Goal: Task Accomplishment & Management: Manage account settings

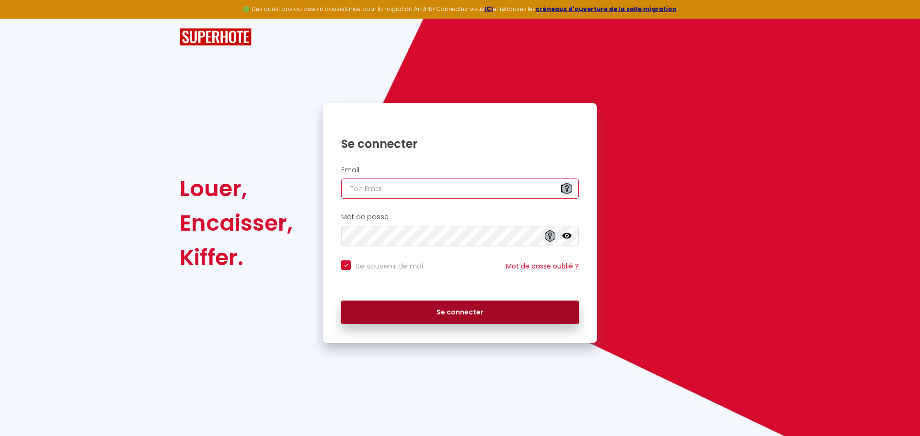
type input "[EMAIL_ADDRESS][DOMAIN_NAME]"
click at [428, 316] on button "Se connecter" at bounding box center [460, 313] width 238 height 24
checkbox input "true"
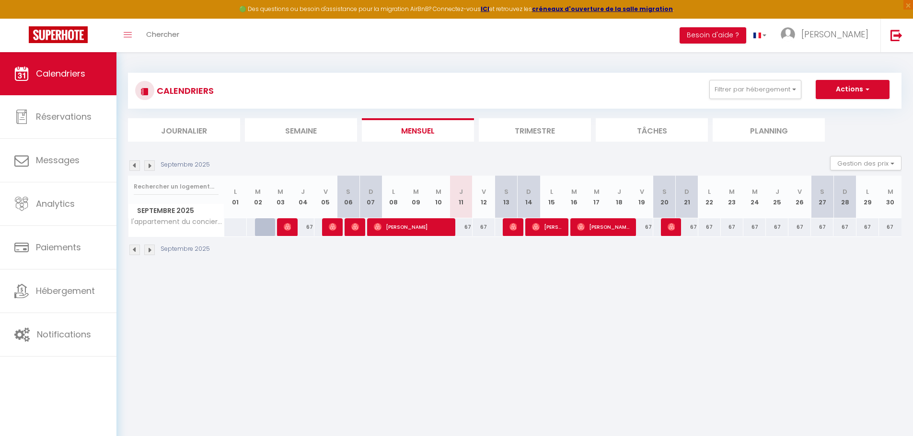
click at [466, 229] on div "67" at bounding box center [461, 227] width 23 height 18
type input "67"
type input "Jeu 11 Septembre 2025"
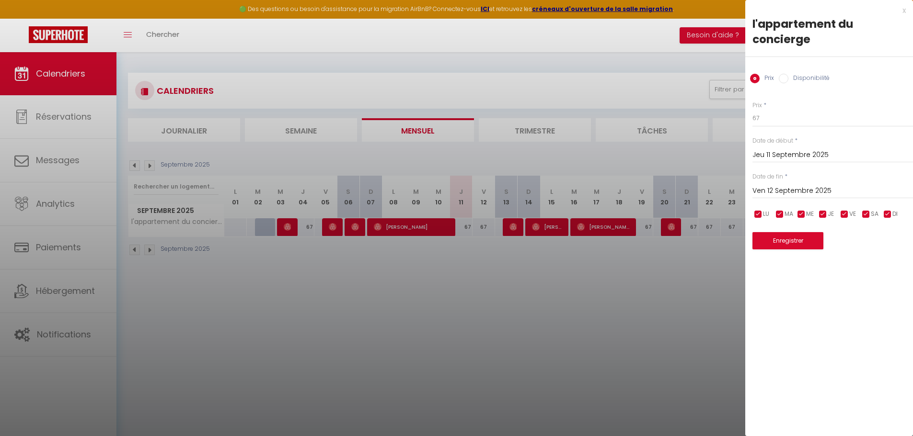
click at [781, 192] on input "Ven 12 Septembre 2025" at bounding box center [832, 191] width 161 height 12
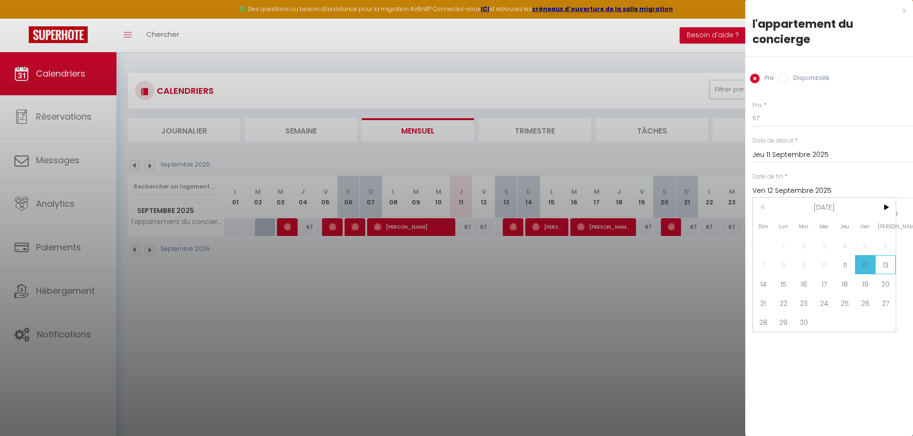
click at [885, 267] on span "13" at bounding box center [885, 264] width 21 height 19
type input "[DATE]"
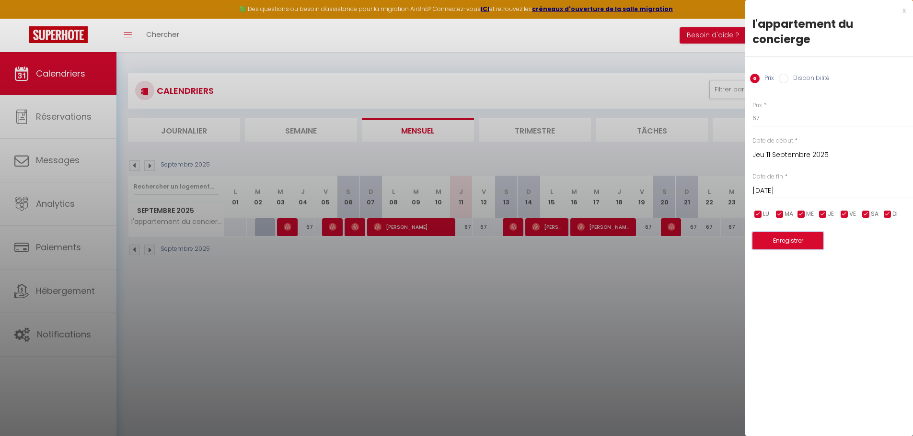
click at [781, 242] on button "Enregistrer" at bounding box center [787, 240] width 71 height 17
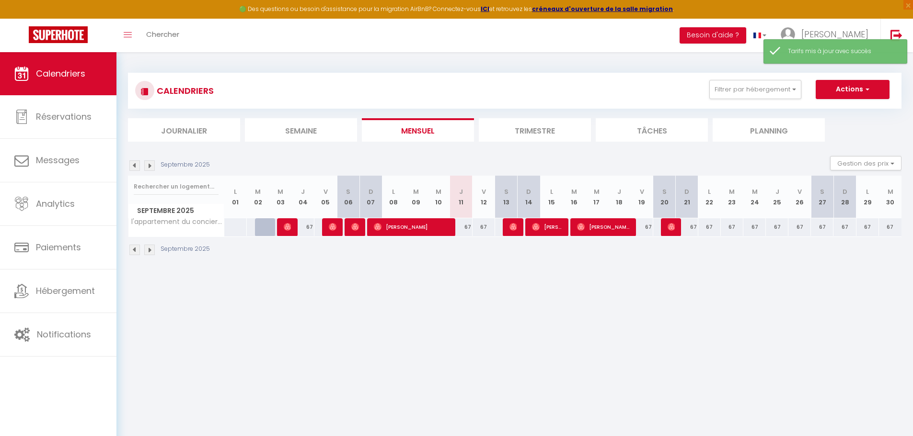
click at [464, 229] on div "67" at bounding box center [461, 227] width 23 height 18
type input "67"
type input "Jeu 11 Septembre 2025"
type input "Ven 12 Septembre 2025"
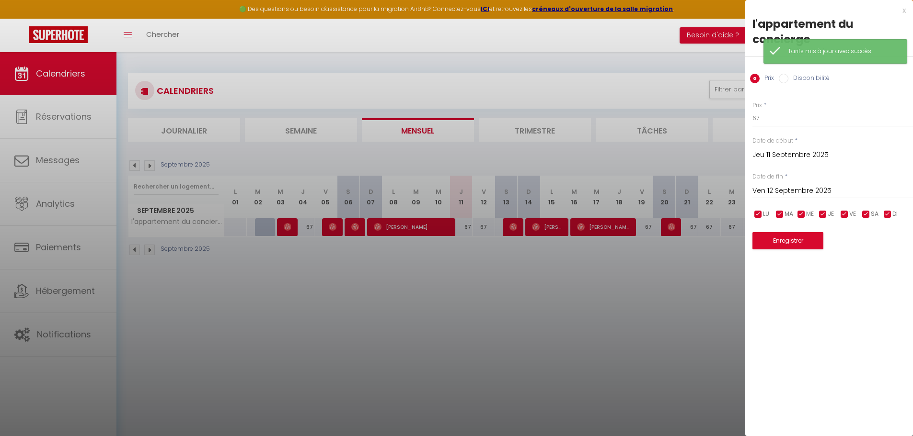
click at [785, 79] on input "Disponibilité" at bounding box center [784, 79] width 10 height 10
radio input "true"
radio input "false"
click at [783, 118] on select "Disponible Indisponible" at bounding box center [832, 119] width 161 height 18
select select "0"
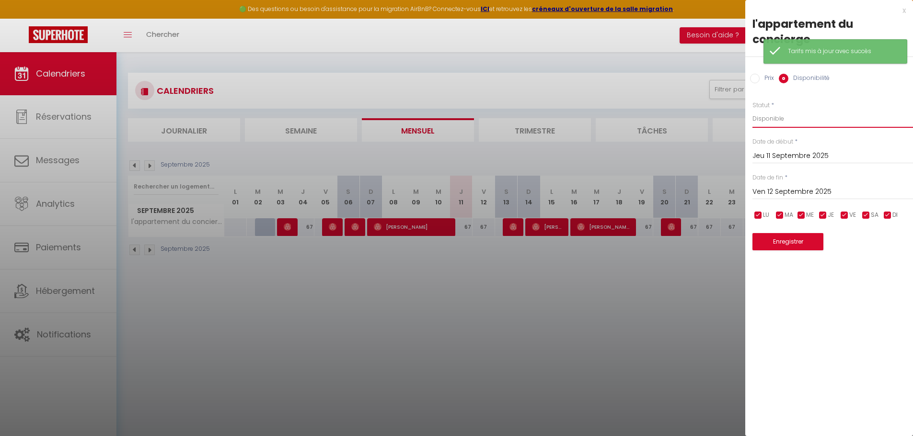
click at [752, 110] on select "Disponible Indisponible" at bounding box center [832, 119] width 161 height 18
click at [786, 187] on input "Ven 12 Septembre 2025" at bounding box center [832, 192] width 161 height 12
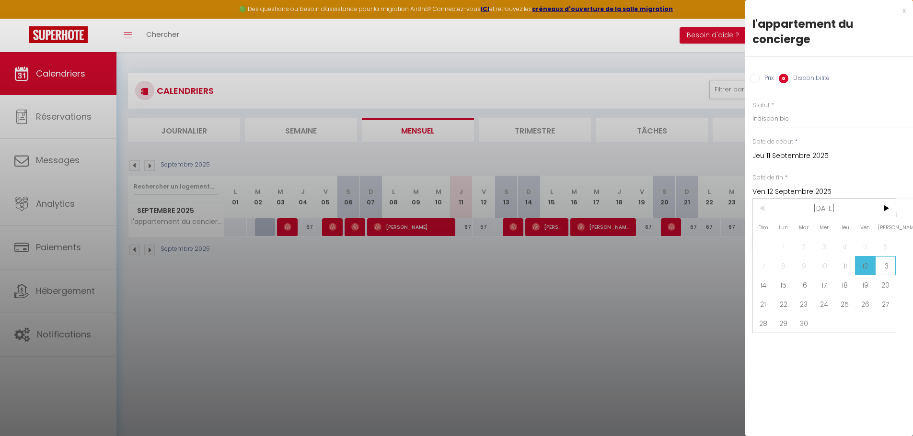
click at [885, 266] on span "13" at bounding box center [885, 265] width 21 height 19
type input "[DATE]"
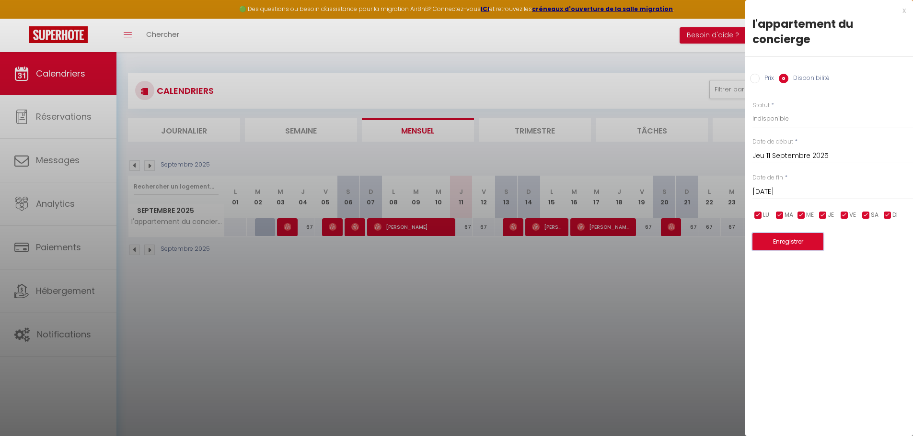
click at [780, 243] on button "Enregistrer" at bounding box center [787, 241] width 71 height 17
